Goal: Information Seeking & Learning: Learn about a topic

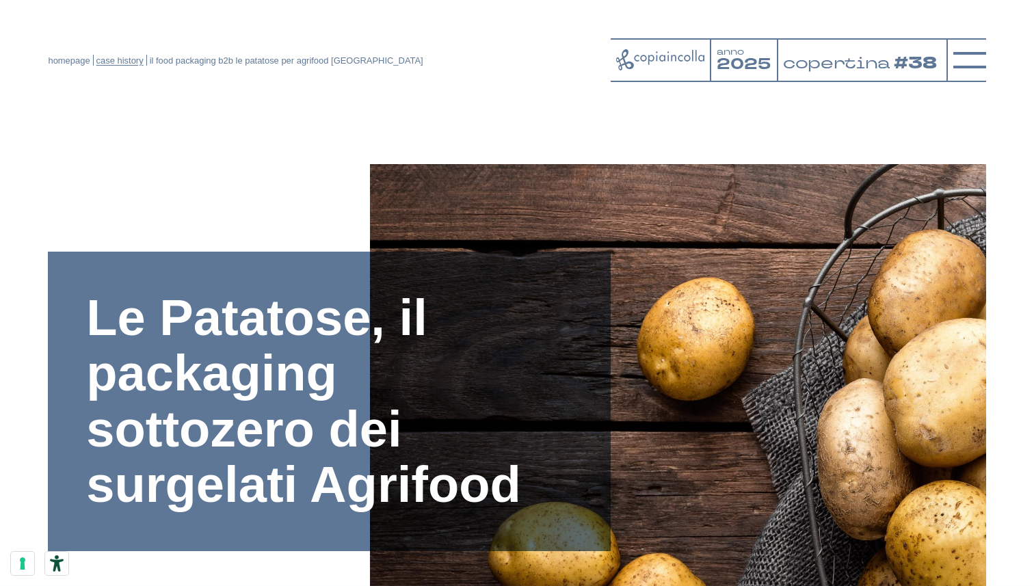
click at [138, 65] on link "case history" at bounding box center [119, 60] width 47 height 10
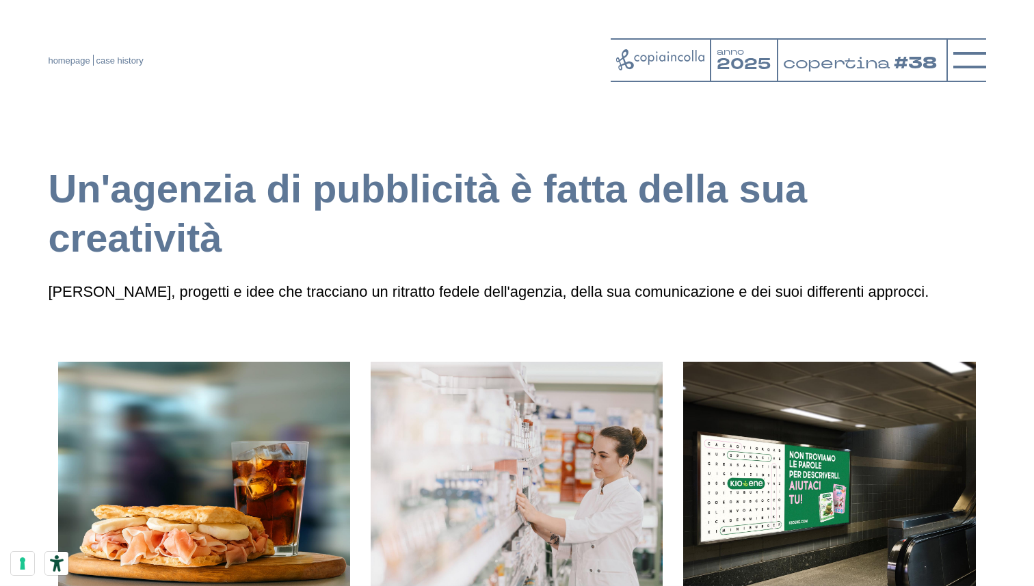
click at [973, 41] on div at bounding box center [967, 60] width 40 height 44
click at [973, 66] on icon at bounding box center [970, 60] width 33 height 33
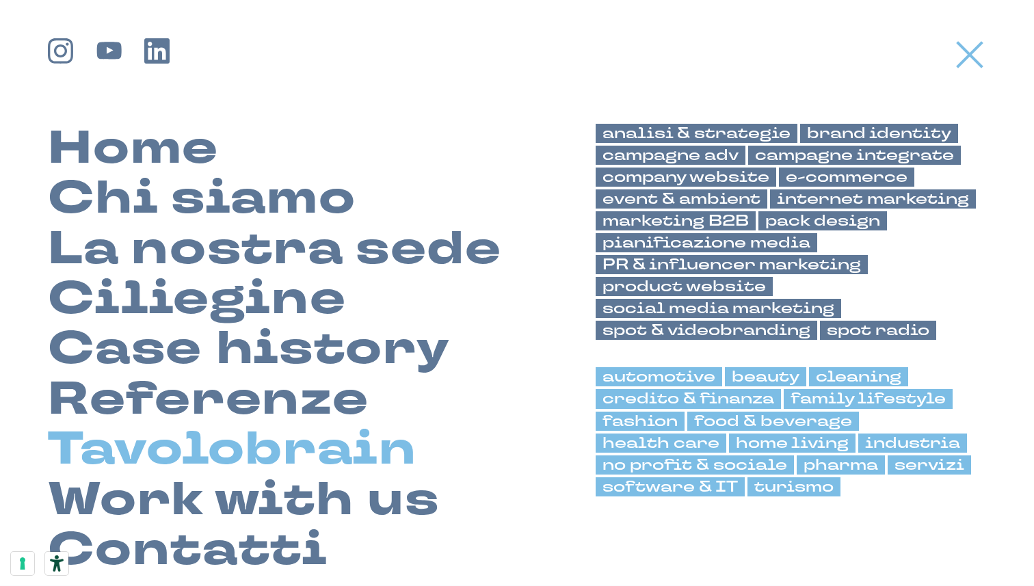
click at [195, 463] on link "Tavolobrain" at bounding box center [232, 450] width 369 height 50
click at [157, 449] on link "Tavolobrain" at bounding box center [232, 450] width 369 height 50
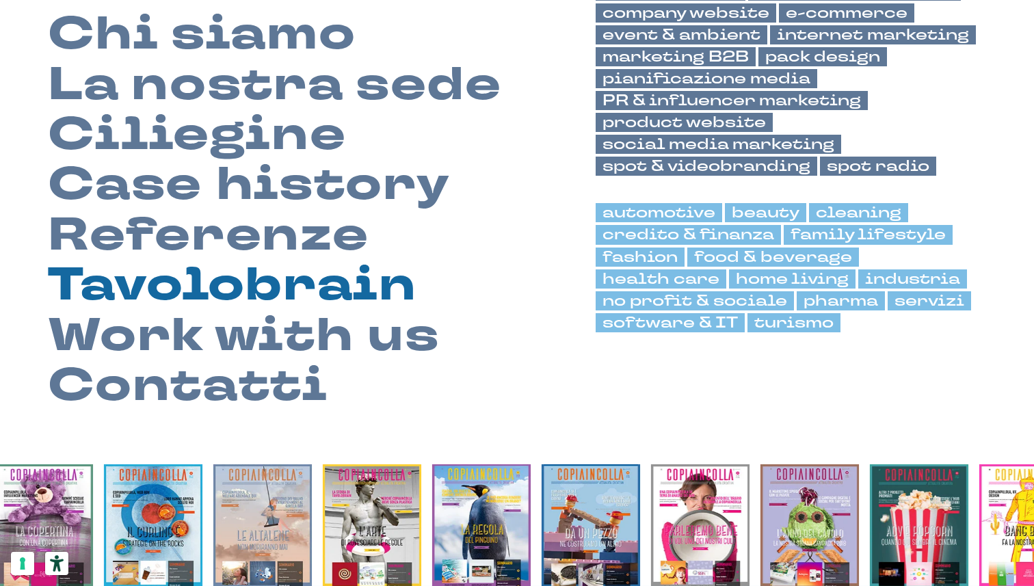
scroll to position [166, 0]
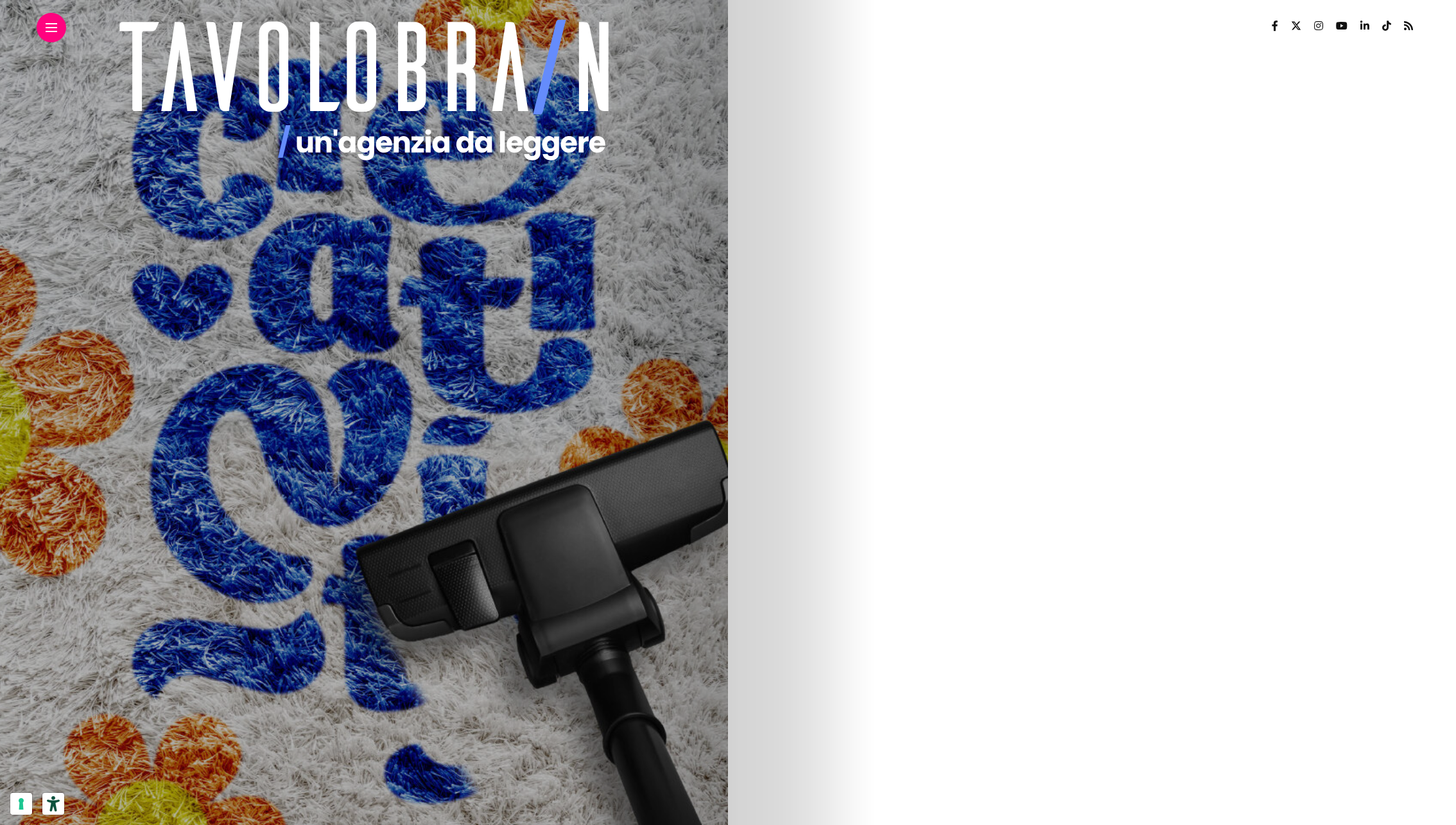
click at [845, 594] on img at bounding box center [538, 675] width 615 height 771
click at [845, 693] on img at bounding box center [538, 675] width 615 height 771
click at [498, 634] on img at bounding box center [190, 675] width 615 height 771
click at [845, 620] on img at bounding box center [538, 675] width 615 height 771
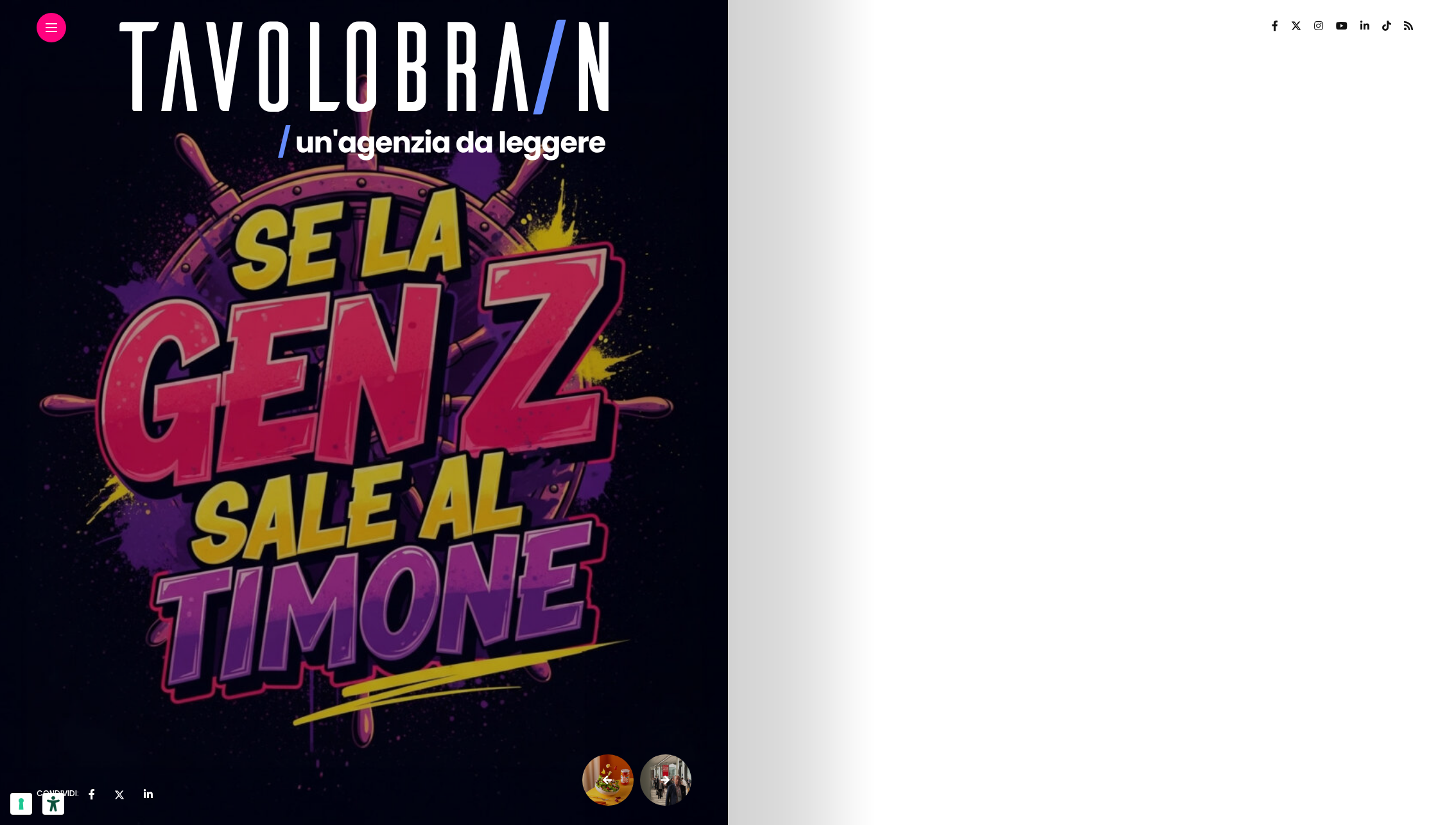
drag, startPoint x: 763, startPoint y: 202, endPoint x: 1182, endPoint y: 482, distance: 503.9
copy article "marketing & advertising Se la Gen Z sale al timone Gioia Todescato 25 giugno 20…"
drag, startPoint x: 775, startPoint y: 100, endPoint x: 1012, endPoint y: 481, distance: 448.7
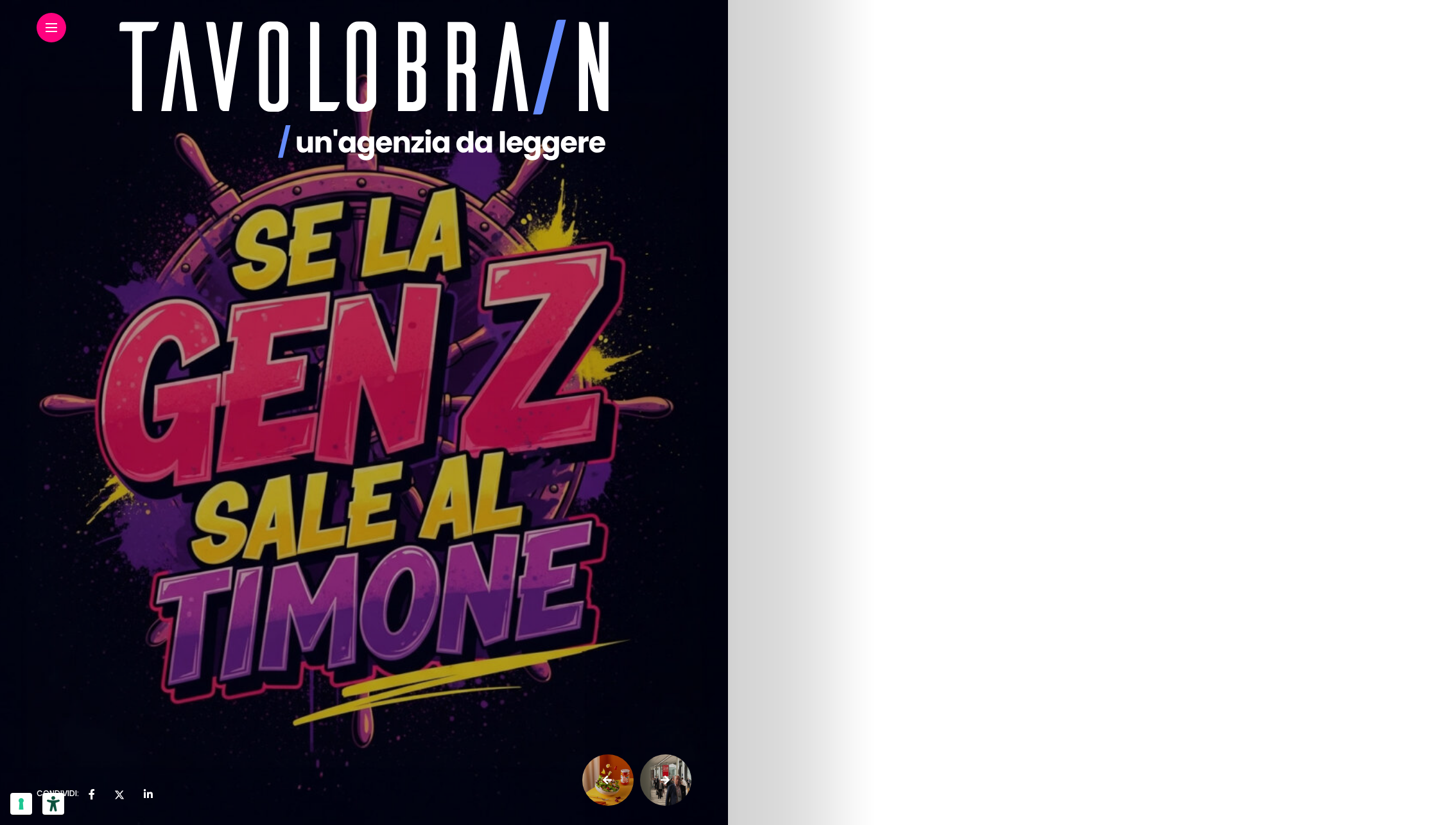
copy div "Generazione X (1965-1980) : attualmente al vertice in molte organizzazioni, que…"
drag, startPoint x: 765, startPoint y: 119, endPoint x: 1233, endPoint y: 168, distance: 470.6
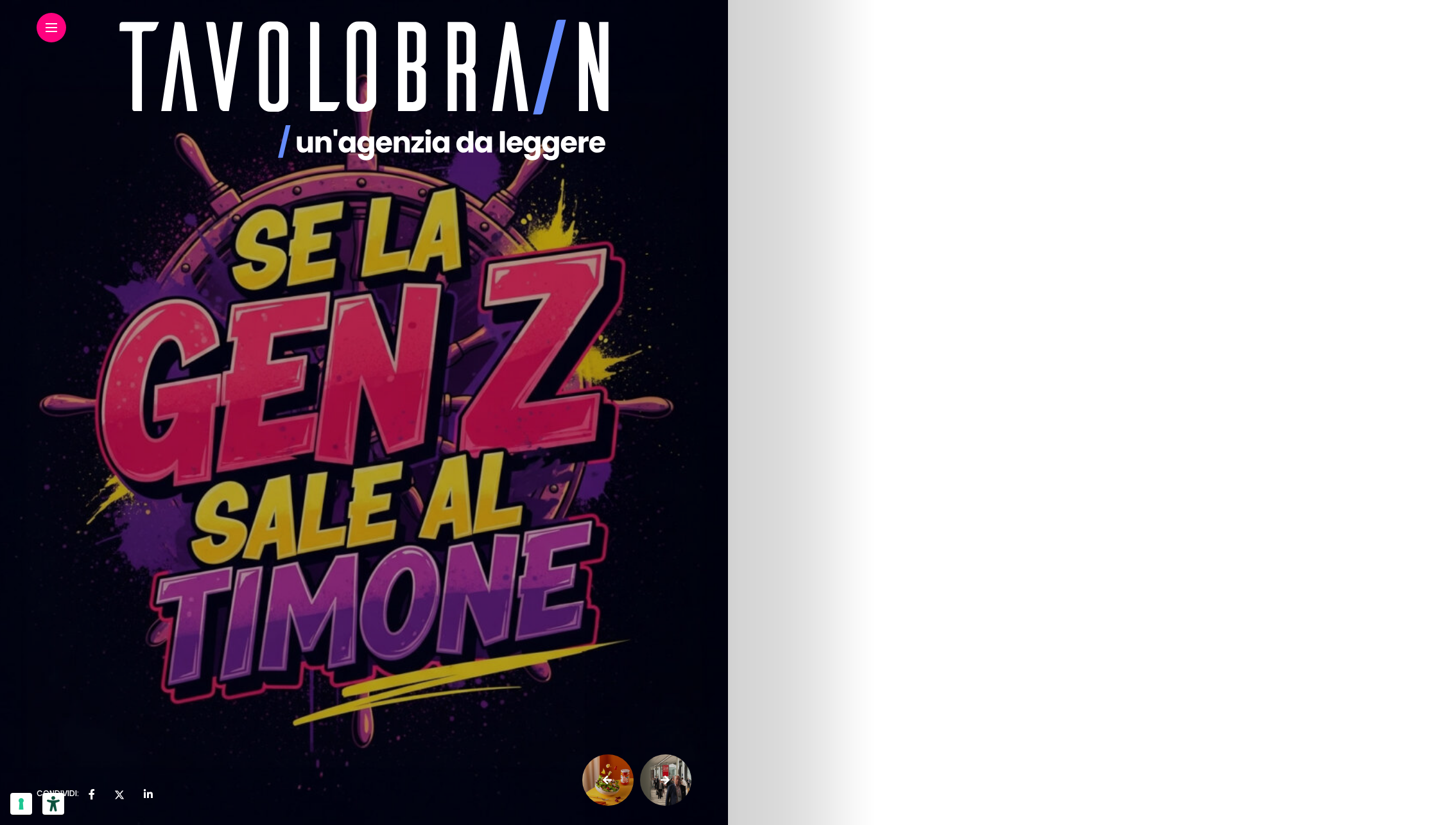
copy div "Ma la storia degli Inuit e del fatto che usano tante parole per indicare la par…"
drag, startPoint x: 765, startPoint y: 332, endPoint x: 1392, endPoint y: 690, distance: 722.0
copy div "Termini, linguaggi, modelli che necessariamente si riflettono nel modo in cui l…"
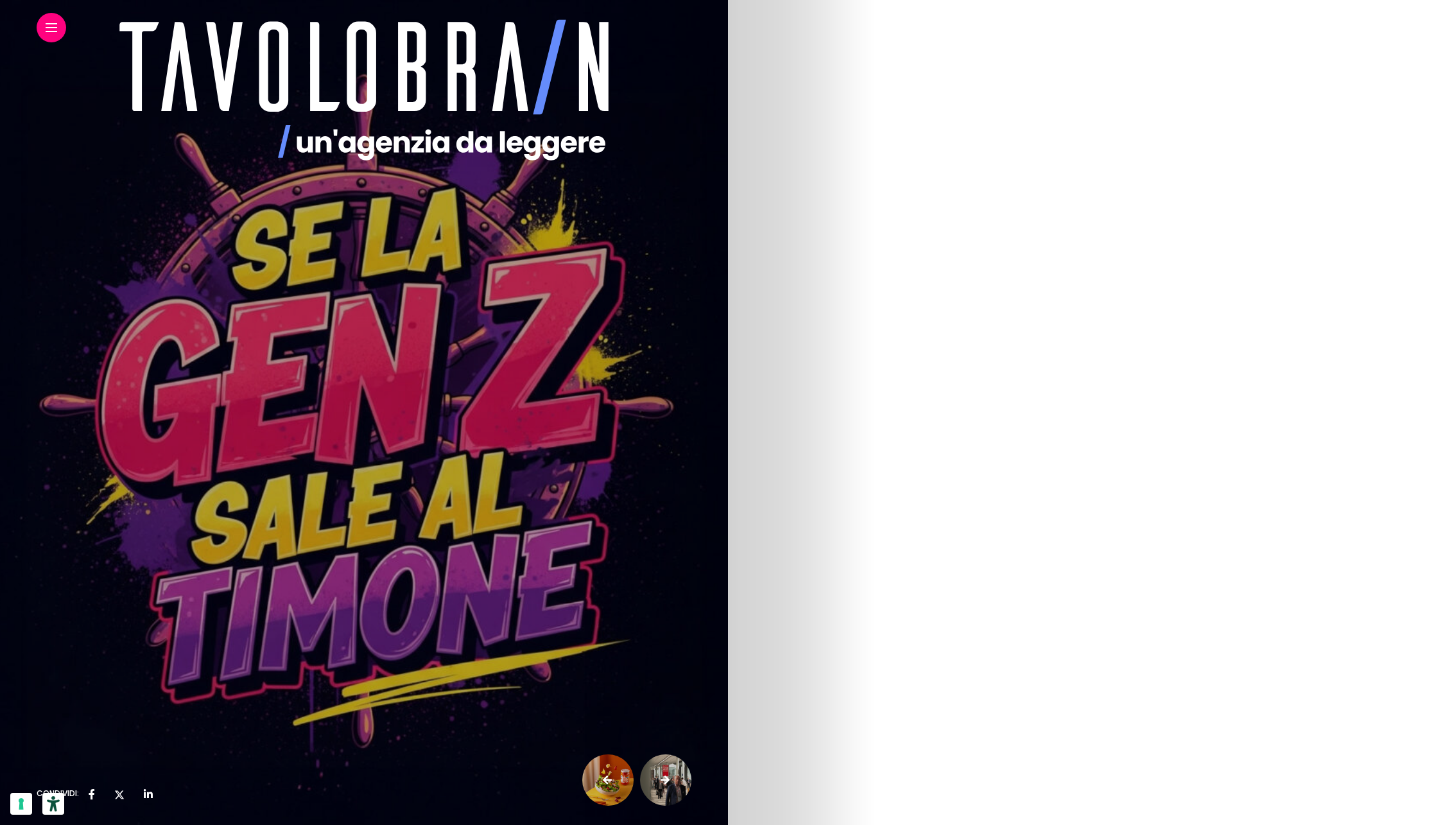
scroll to position [2524, 0]
click at [728, 300] on div "marketing & advertising Se la Gen Z sale al timone Gioia Todescato 25 giugno 20…" at bounding box center [364, 259] width 728 height 5566
drag, startPoint x: 761, startPoint y: 300, endPoint x: 771, endPoint y: 294, distance: 11.7
click at [728, 294] on div "marketing & advertising Se la Gen Z sale al timone Gioia Todescato 25 giugno 20…" at bounding box center [364, 259] width 728 height 5566
copy article "La differenza con un qualunque giornale tradizionale? Probabilmente tutto. Sia …"
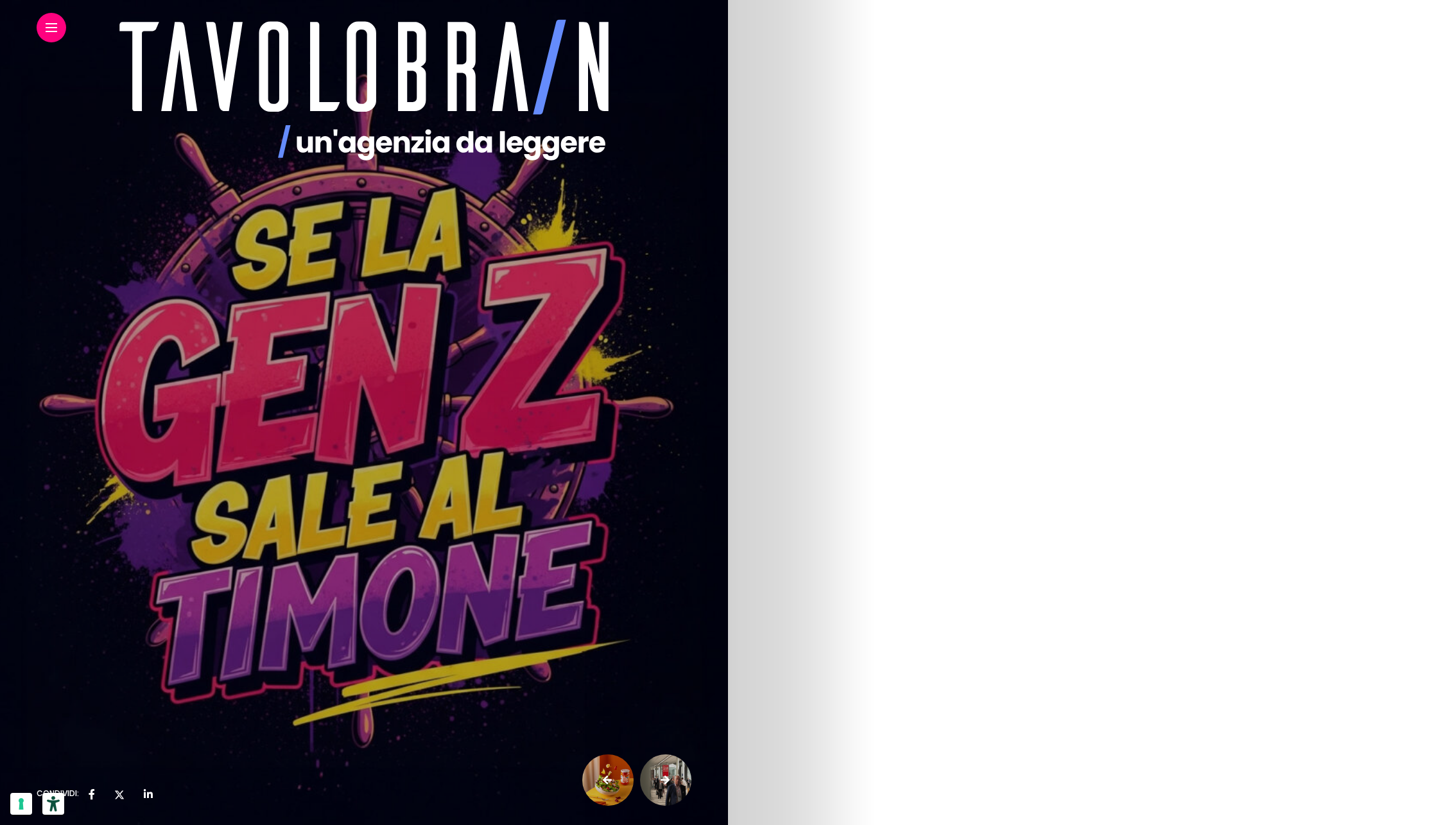
scroll to position [3003, 0]
click at [691, 592] on img at bounding box center [364, 504] width 655 height 344
click at [691, 58] on p "Gli under 30 preferiscono infatti mezzi pubblici, car sharing e micro mobility …" at bounding box center [364, 67] width 655 height 31
drag, startPoint x: 765, startPoint y: 205, endPoint x: 1171, endPoint y: 480, distance: 490.4
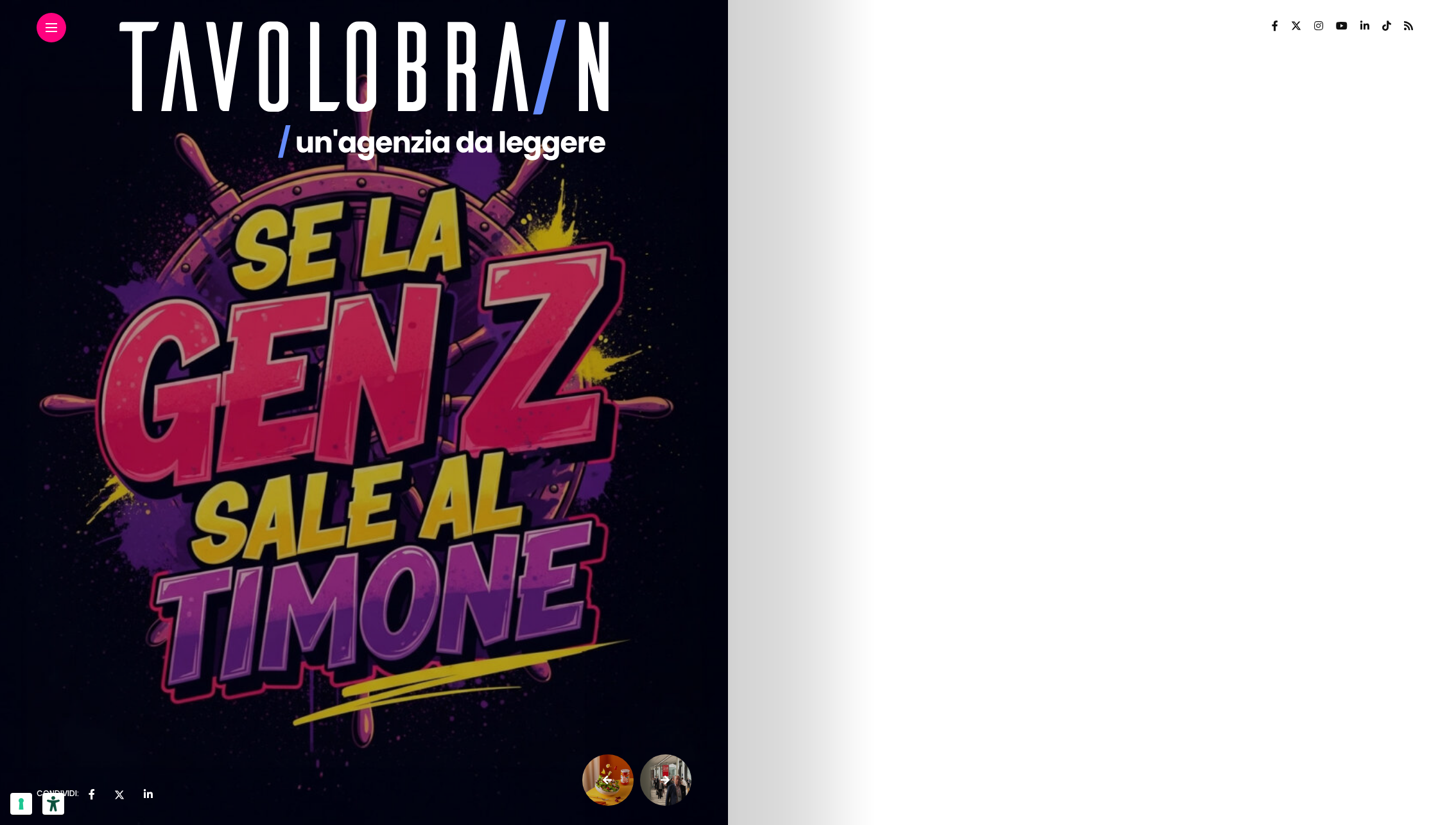
copy div "Tracciare la rotta per sventare la crisi generazionale a ritmo di swipe C’era u…"
click at [487, 438] on strong "manager, team leader o magari buyer e responsabili acquisti" at bounding box center [327, 435] width 319 height 13
drag, startPoint x: 1041, startPoint y: 451, endPoint x: 763, endPoint y: 206, distance: 370.6
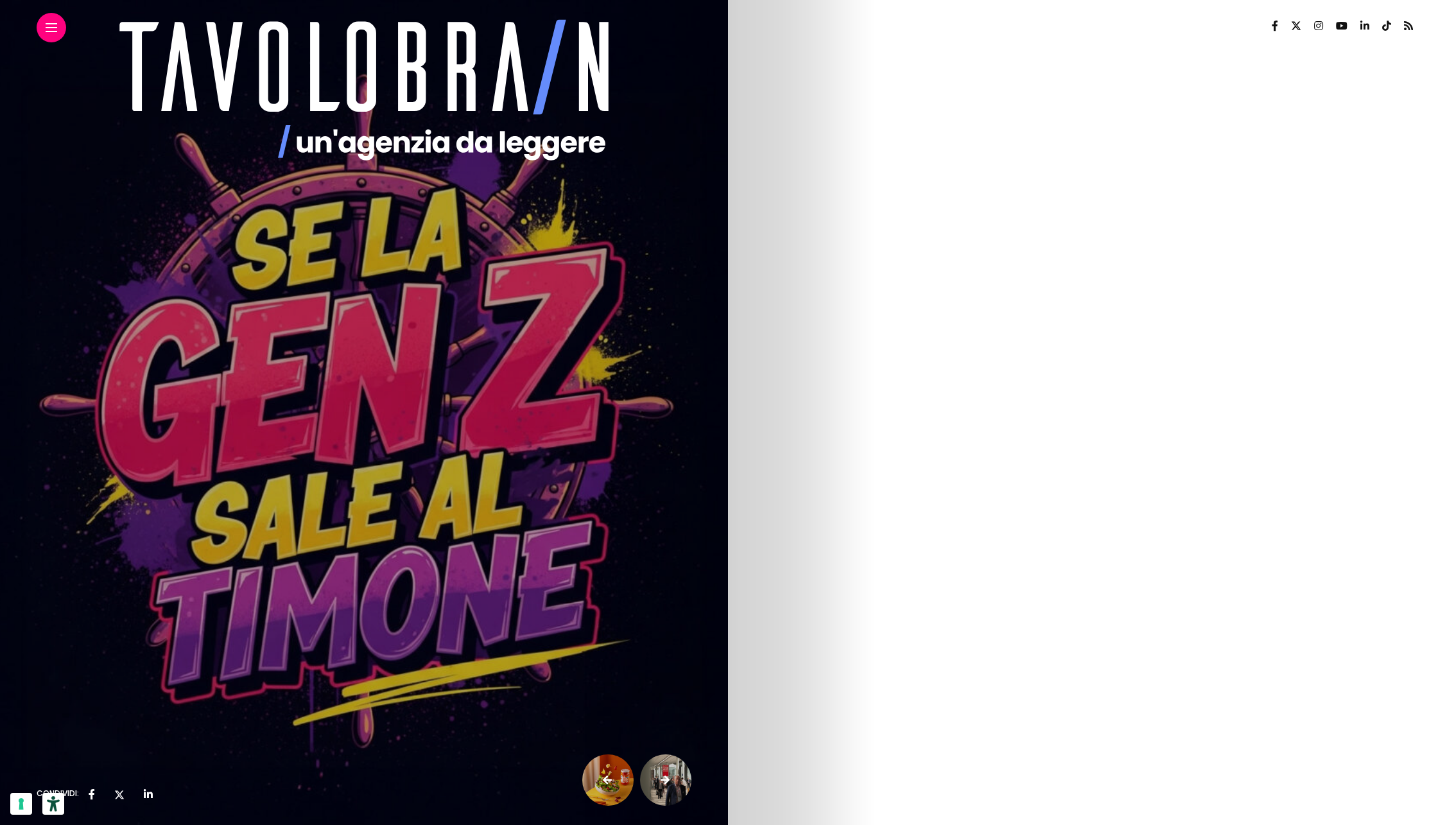
drag, startPoint x: 763, startPoint y: 206, endPoint x: 1106, endPoint y: 444, distance: 417.5
copy article "marketing & advertising Se la Gen Z sale al timone Gioia Todescato 25 giugno 20…"
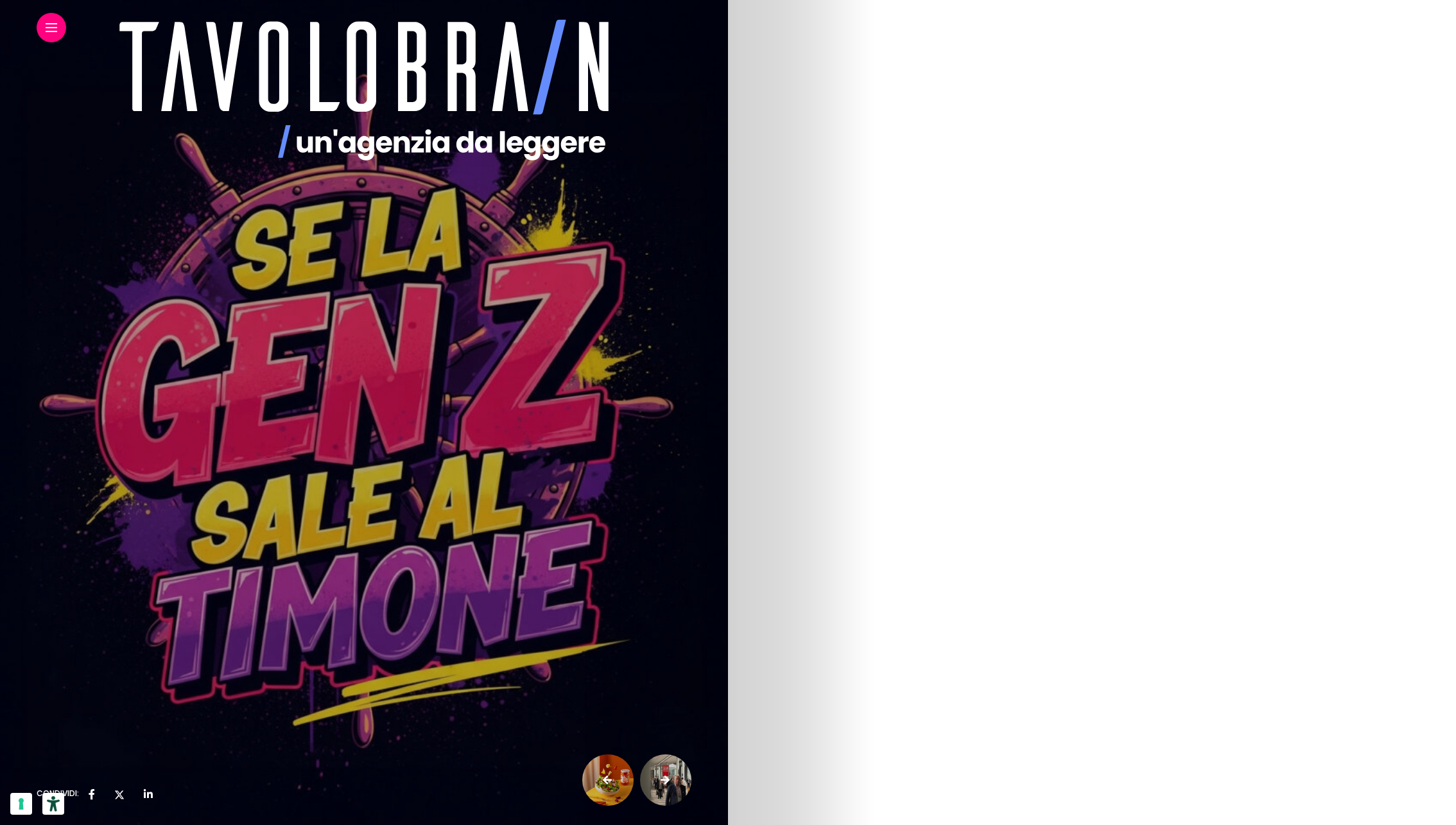
drag, startPoint x: 765, startPoint y: 102, endPoint x: 827, endPoint y: 493, distance: 395.9
copy div "Generazione X (1965-1980) : attualmente al vertice in molte organizzazioni, que…"
drag, startPoint x: 764, startPoint y: 153, endPoint x: 1206, endPoint y: 217, distance: 446.6
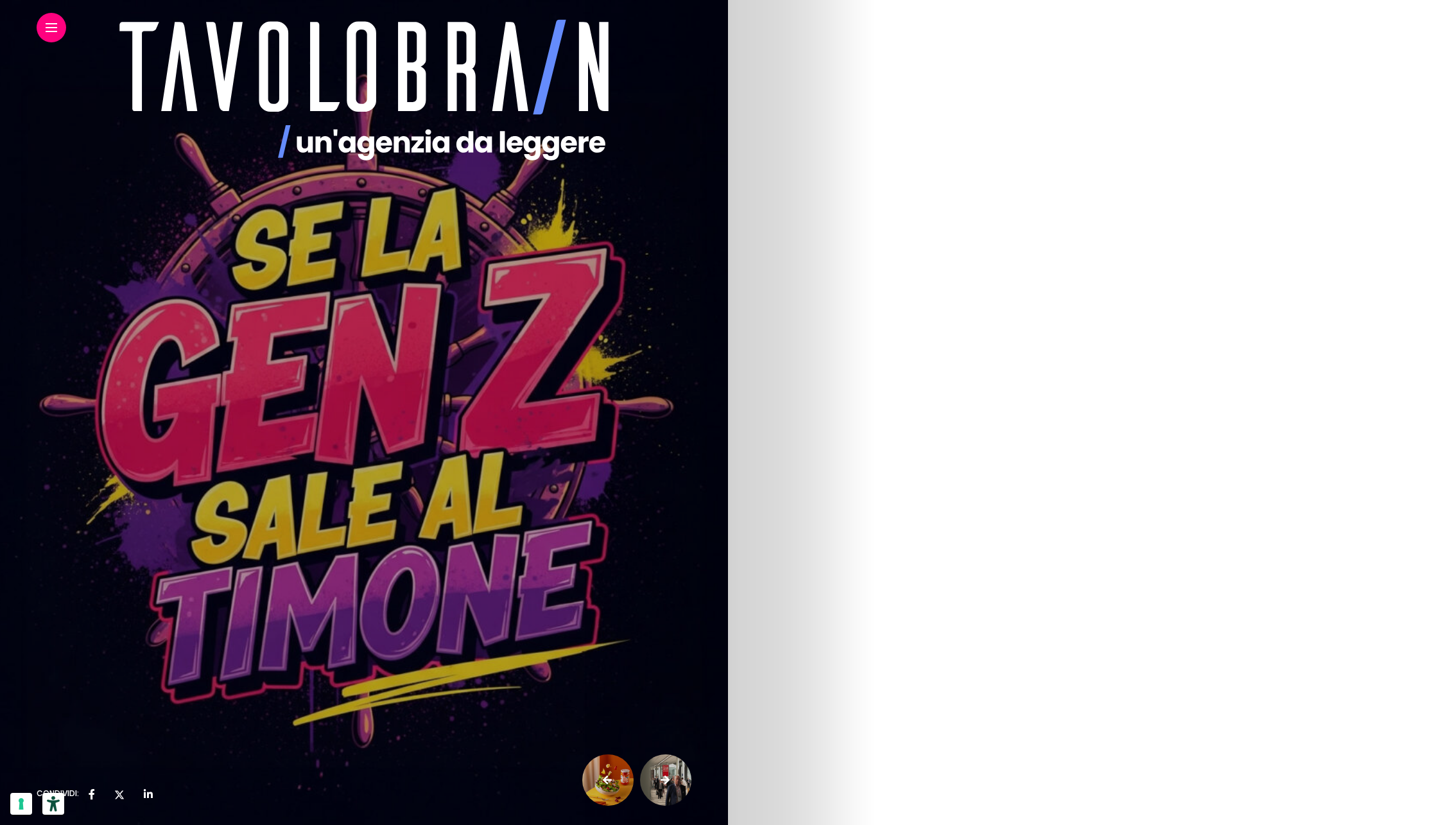
copy div "Ma la storia degli Inuit e del fatto che usano tante parole per indicare la par…"
drag, startPoint x: 769, startPoint y: 310, endPoint x: 1377, endPoint y: 583, distance: 666.5
click at [691, 583] on div "Tracciare la rotta per sventare la crisi generazionale a ritmo di swipe C’era u…" at bounding box center [364, 754] width 655 height 4822
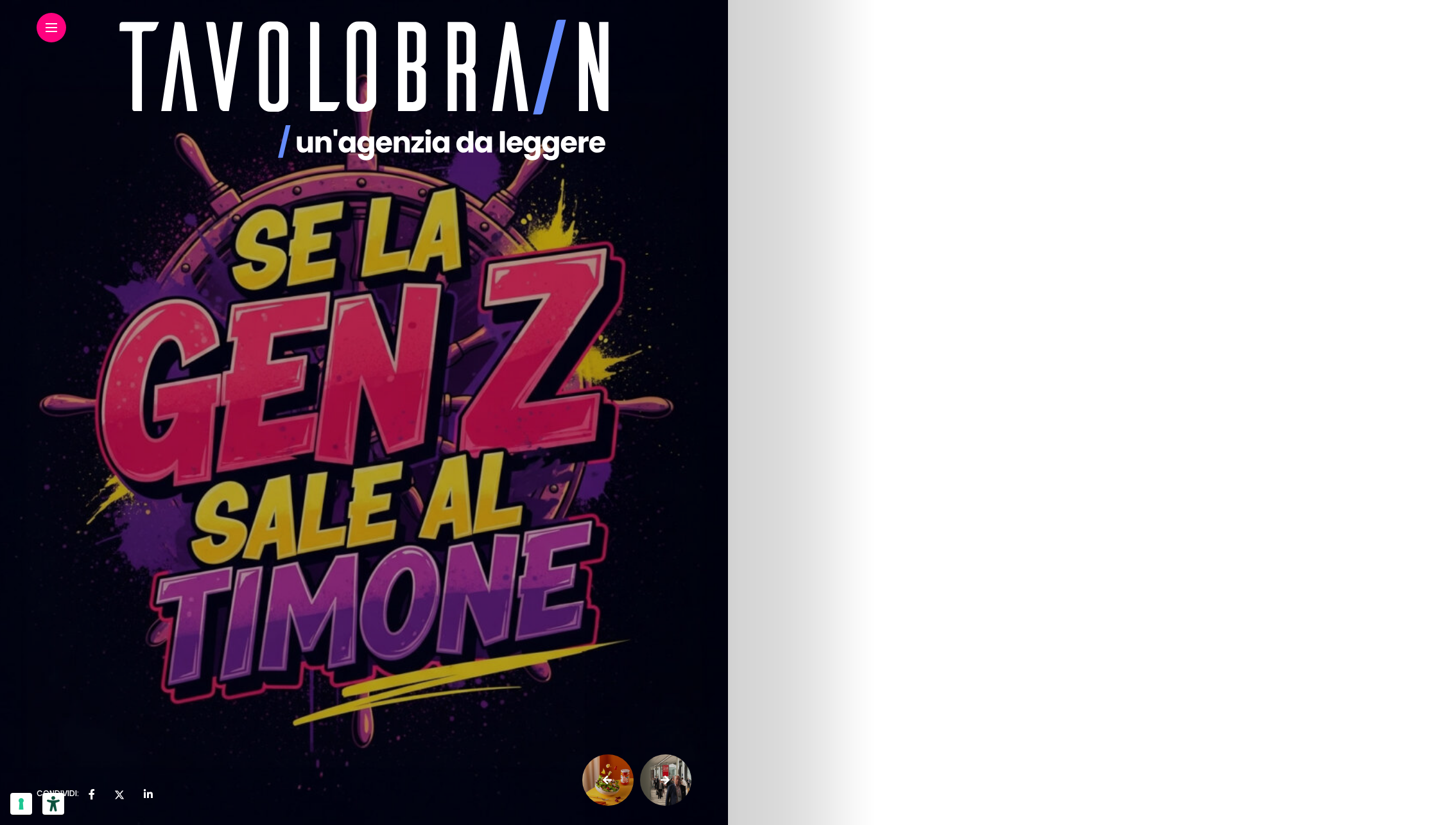
copy div "Come si informano i Gen Z? Per capire come si informano i Gen Z possiamo prende…"
click at [314, 145] on strong "La differenza con un qualunque giornale tradizionale?" at bounding box center [175, 143] width 278 height 13
drag, startPoint x: 765, startPoint y: 145, endPoint x: 989, endPoint y: 634, distance: 537.9
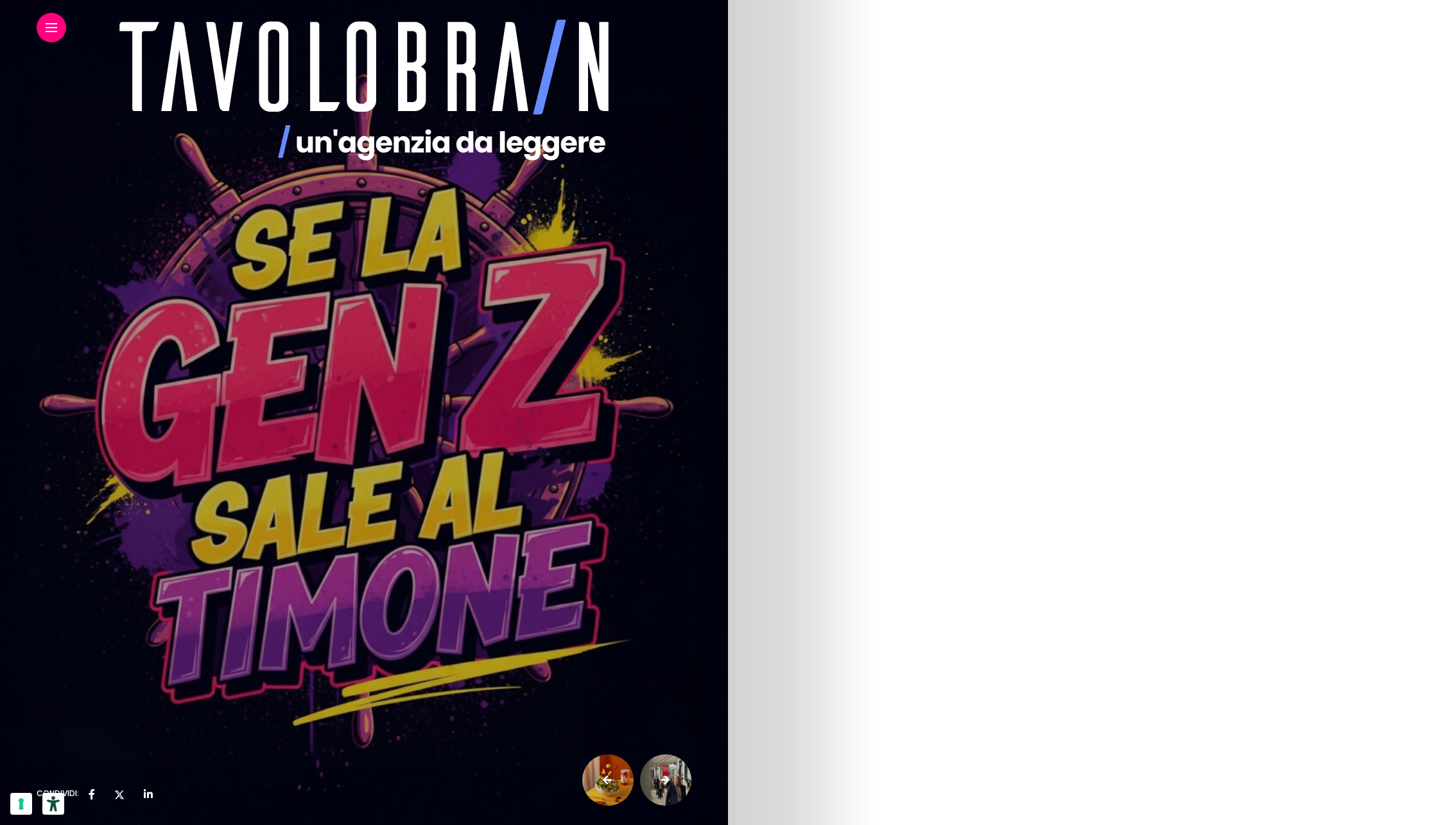
scroll to position [3652, 0]
drag, startPoint x: 766, startPoint y: 44, endPoint x: 1342, endPoint y: 360, distance: 657.0
click at [691, 507] on li "Flessibilità e Immediatezza: la Generazione Z non aspetta: essere rapidi rapidi…" at bounding box center [371, 522] width 643 height 31
drag, startPoint x: 1313, startPoint y: 501, endPoint x: 764, endPoint y: 44, distance: 714.3
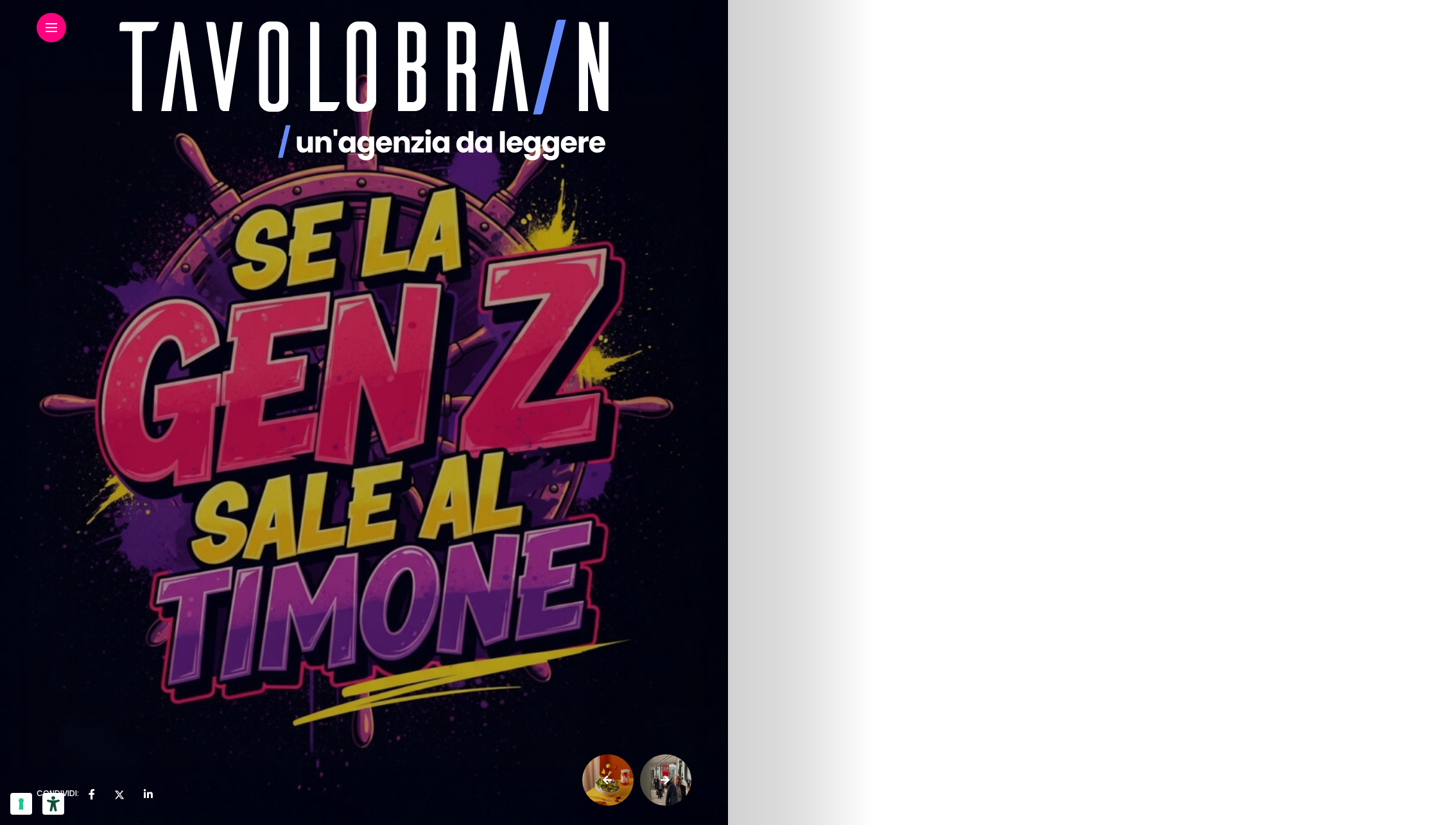
drag, startPoint x: 765, startPoint y: 267, endPoint x: 1106, endPoint y: 486, distance: 405.3
